Goal: Find contact information: Find contact information

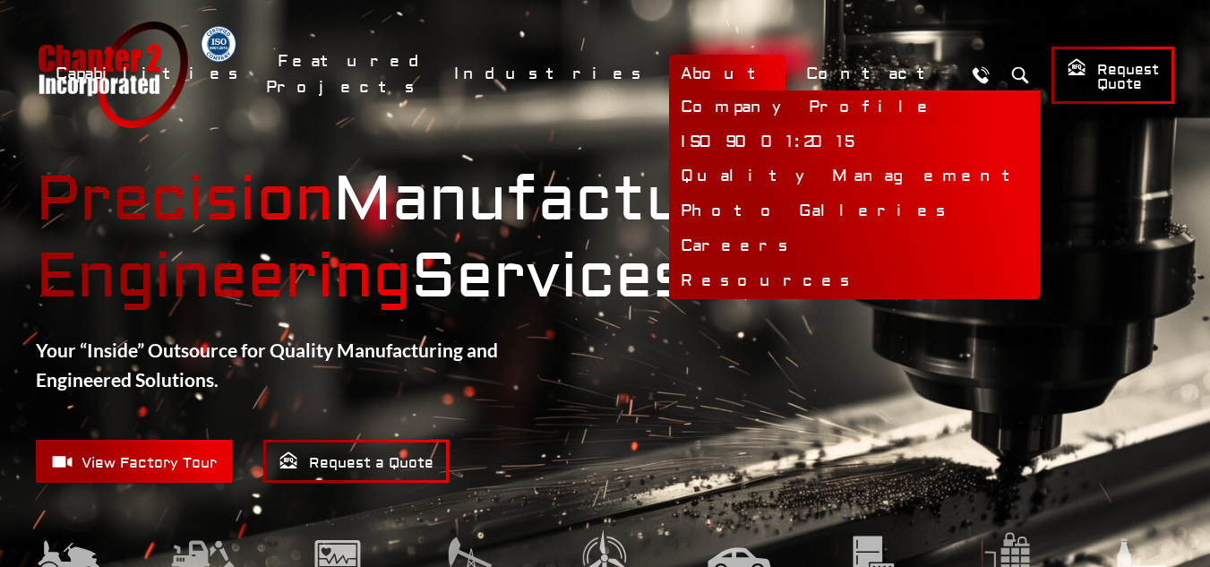
drag, startPoint x: 791, startPoint y: 104, endPoint x: 749, endPoint y: 97, distance: 42.7
click at [791, 104] on link "Company Profile" at bounding box center [854, 107] width 371 height 35
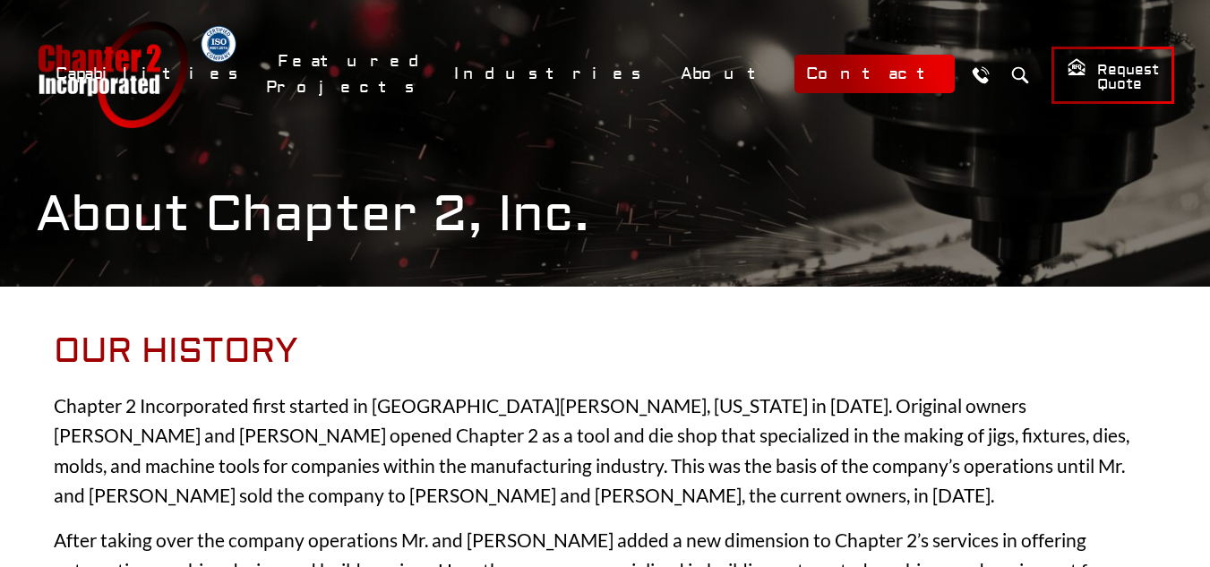
click at [851, 81] on link "Contact" at bounding box center [874, 74] width 160 height 39
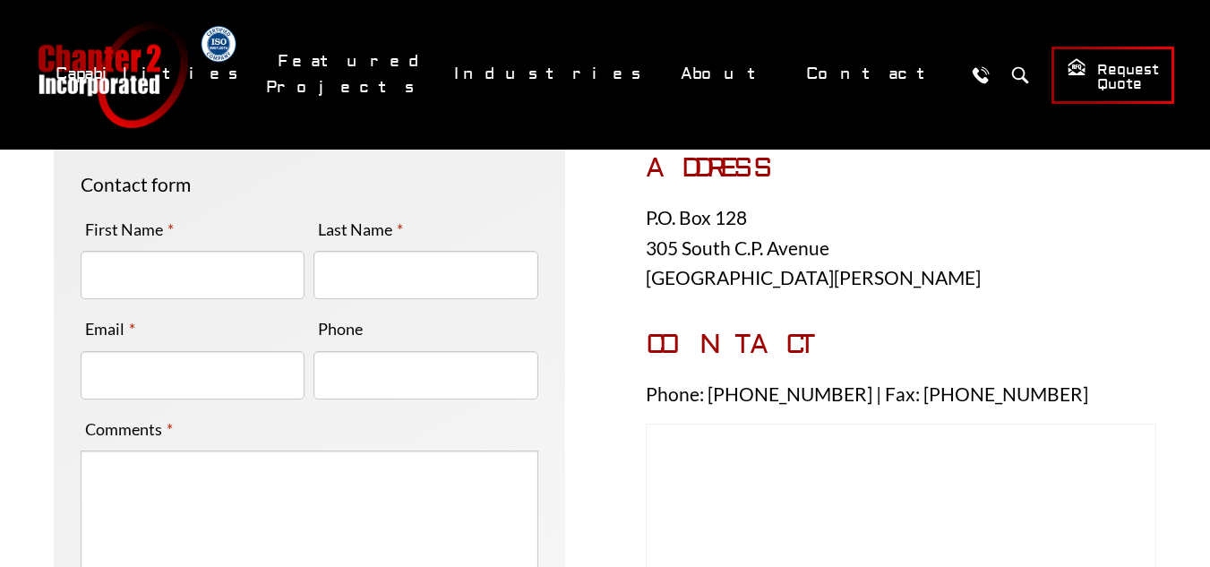
scroll to position [358, 0]
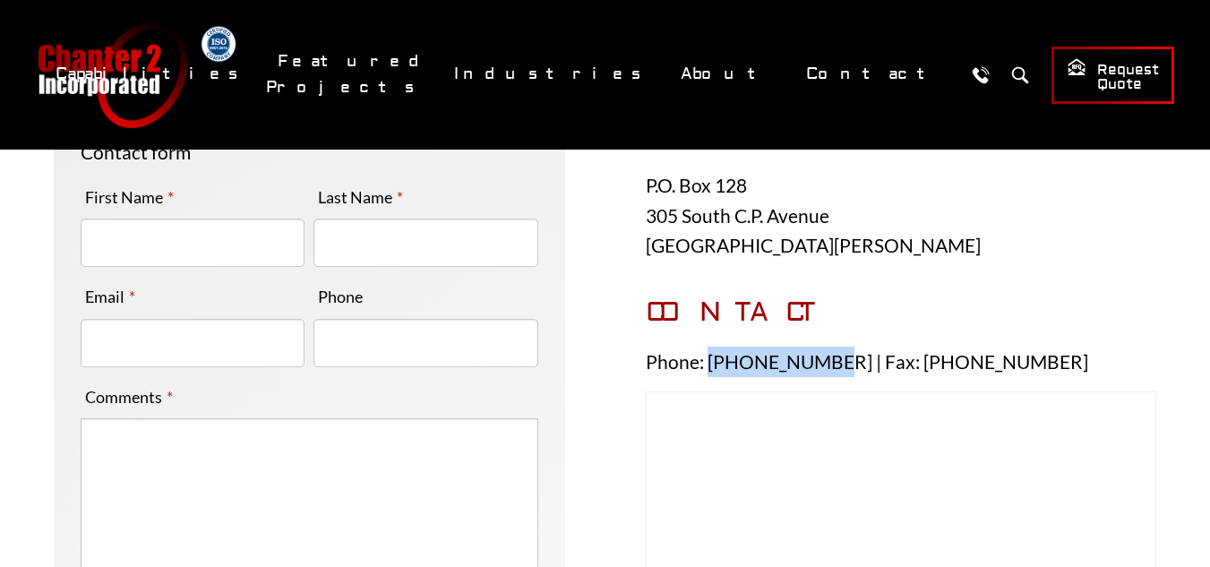
drag, startPoint x: 820, startPoint y: 361, endPoint x: 710, endPoint y: 355, distance: 110.3
click at [710, 355] on p "Phone: 920.648.8125 | Fax: 920.648.8298" at bounding box center [901, 362] width 511 height 30
copy p "920.648.8125"
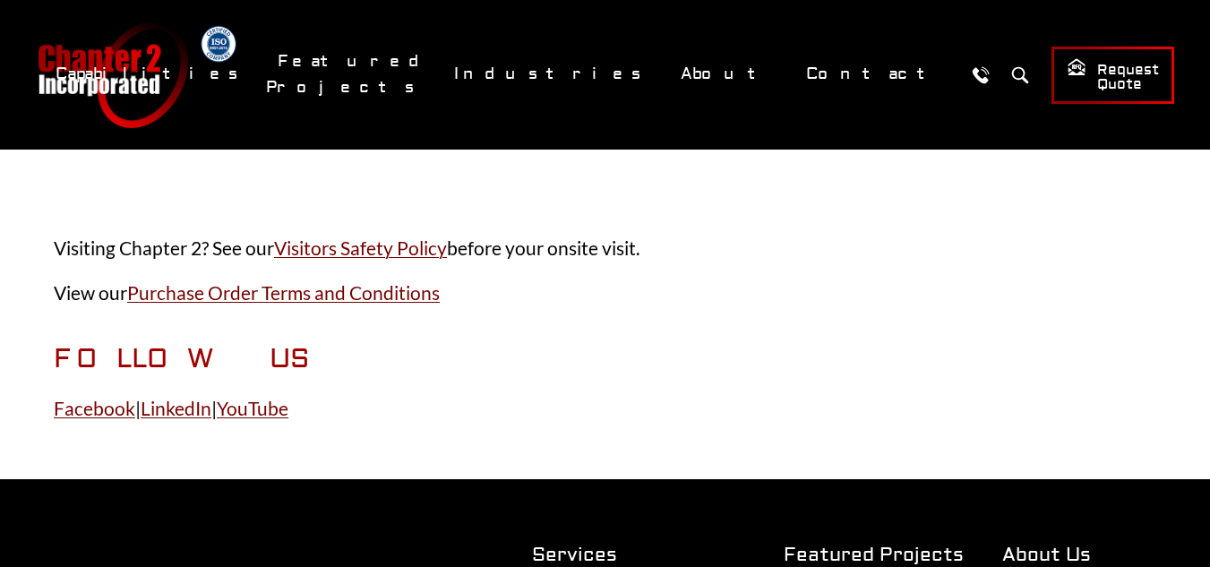
scroll to position [985, 0]
